Goal: Check status

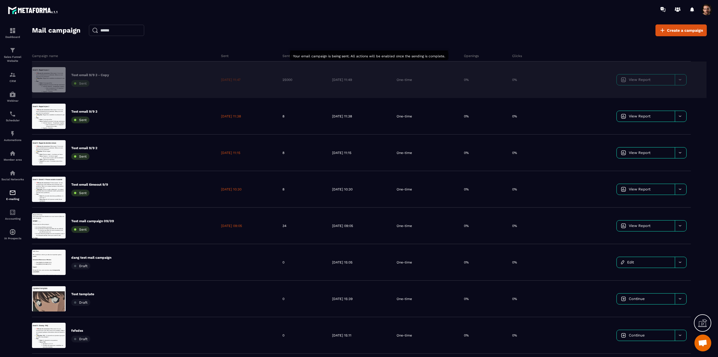
click at [645, 79] on span "View Report" at bounding box center [640, 79] width 22 height 4
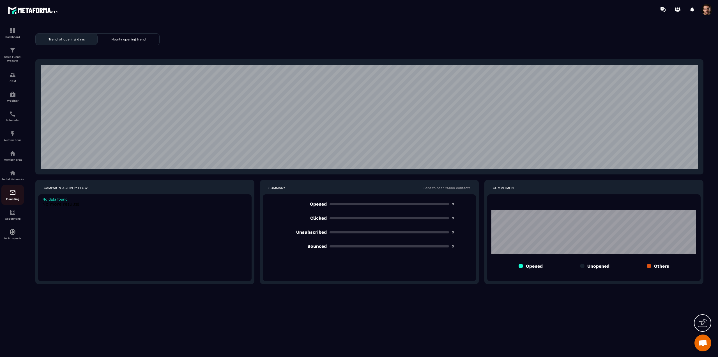
click at [15, 196] on img at bounding box center [12, 192] width 7 height 7
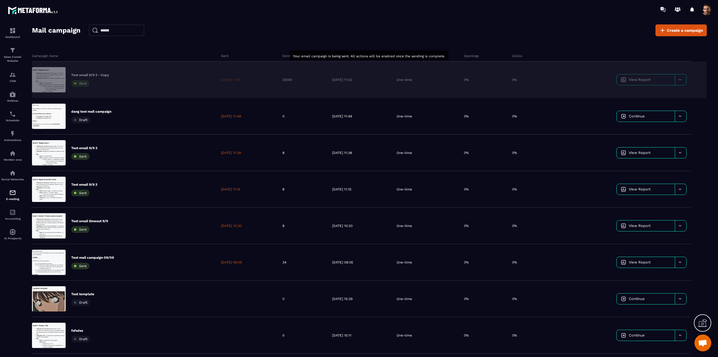
click at [679, 82] on div at bounding box center [681, 79] width 12 height 11
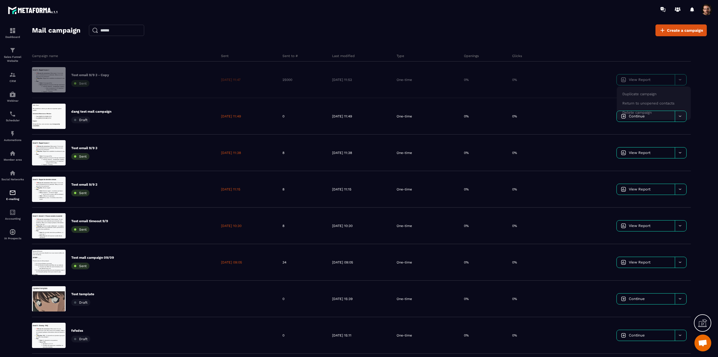
click at [586, 47] on div "Campaign name Sent Sent to # Last modified Type Openings Clicks Test email 9/9 …" at bounding box center [369, 236] width 675 height 382
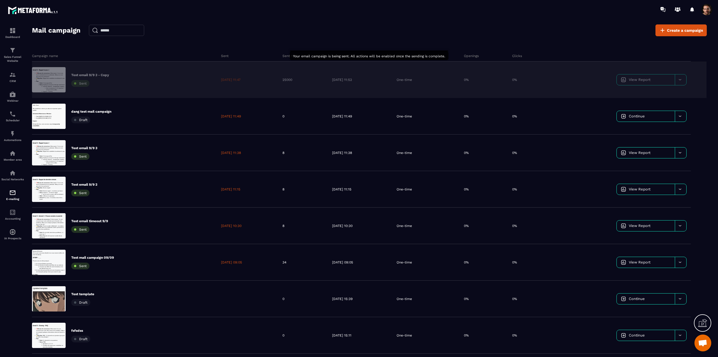
click at [632, 81] on span "View Report" at bounding box center [640, 79] width 22 height 4
